Goal: Connect with others: Establish contact or relationships with other users

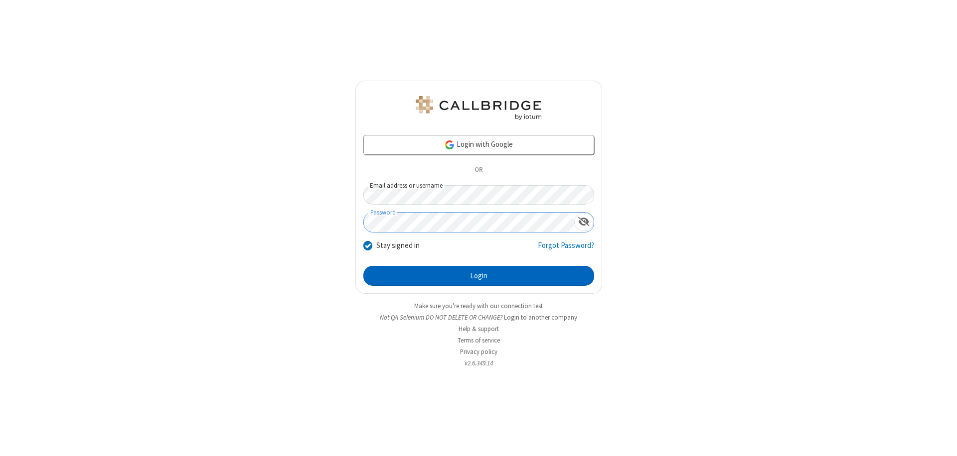
click at [478, 276] on button "Login" at bounding box center [478, 276] width 231 height 20
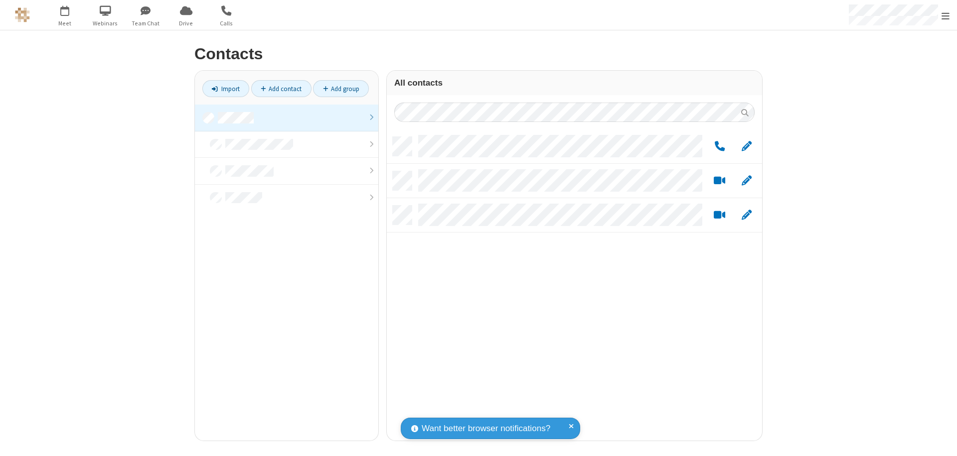
click at [341, 89] on link "Add group" at bounding box center [341, 88] width 56 height 17
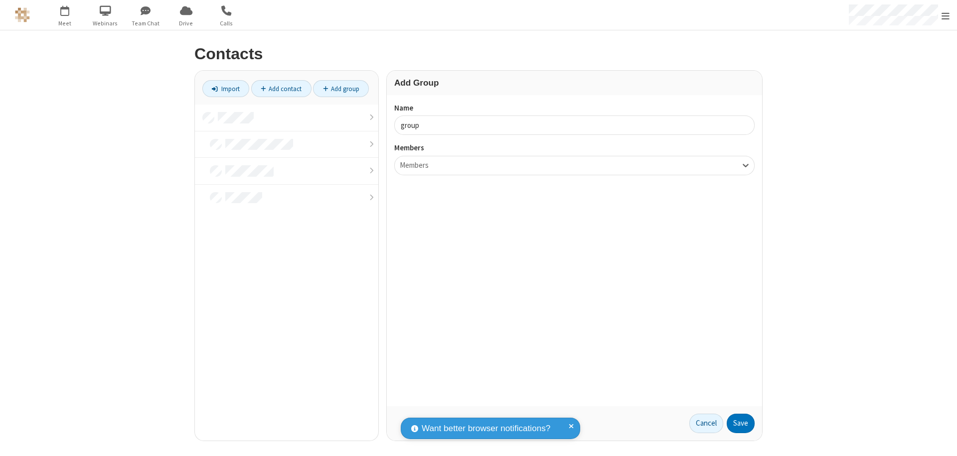
type input "group2"
